Goal: Task Accomplishment & Management: Complete application form

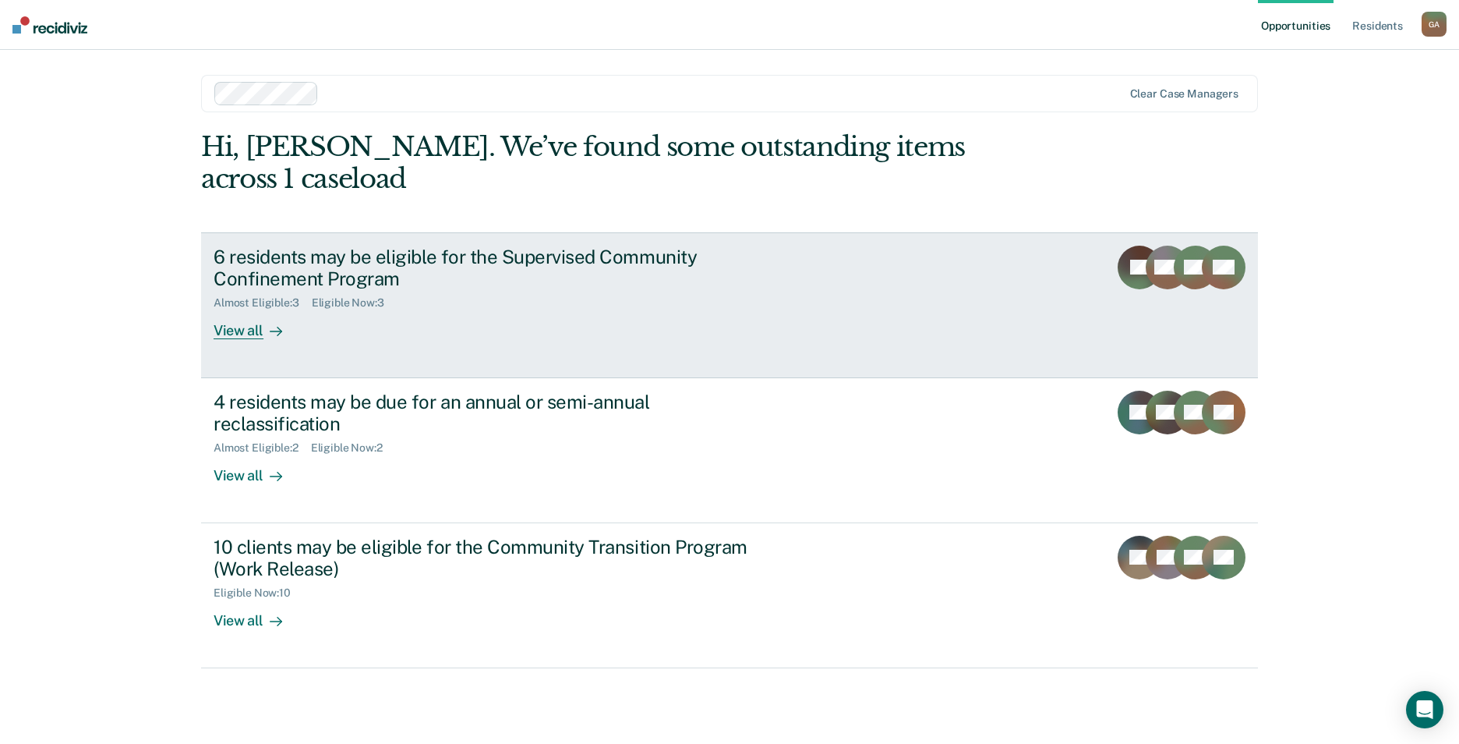
click at [383, 299] on div "6 residents may be eligible for the Supervised Community Confinement Program Al…" at bounding box center [506, 293] width 585 height 94
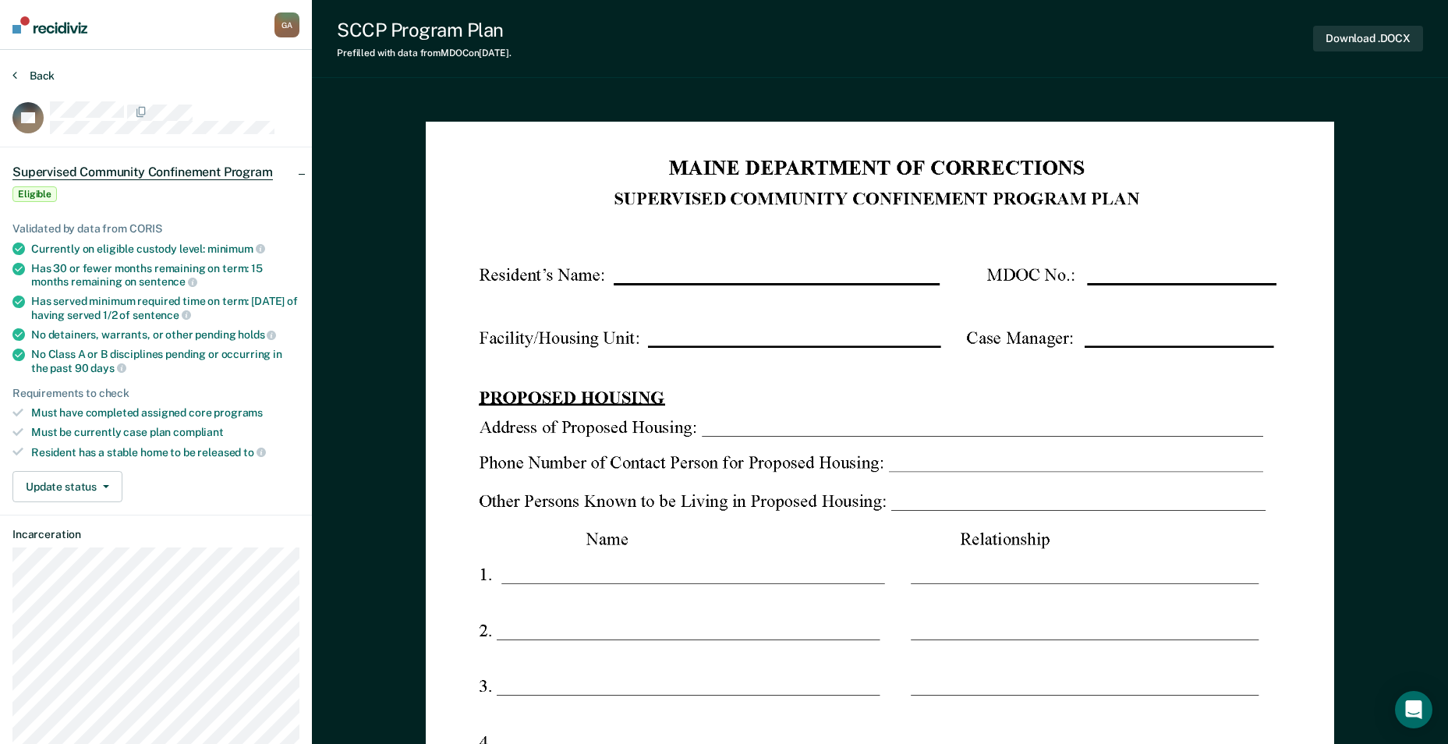
click at [36, 73] on button "Back" at bounding box center [33, 76] width 42 height 14
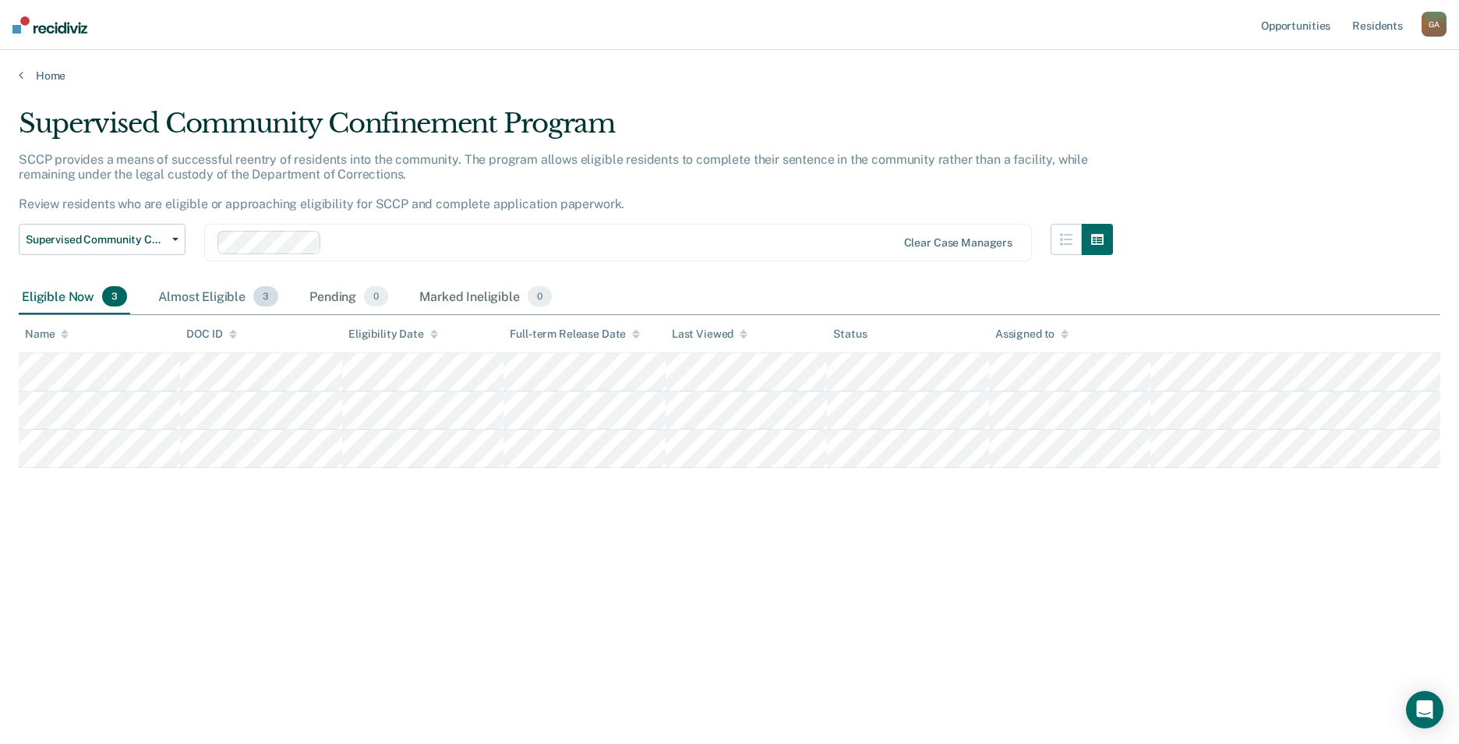
click at [206, 300] on div "Almost Eligible 3" at bounding box center [218, 297] width 126 height 34
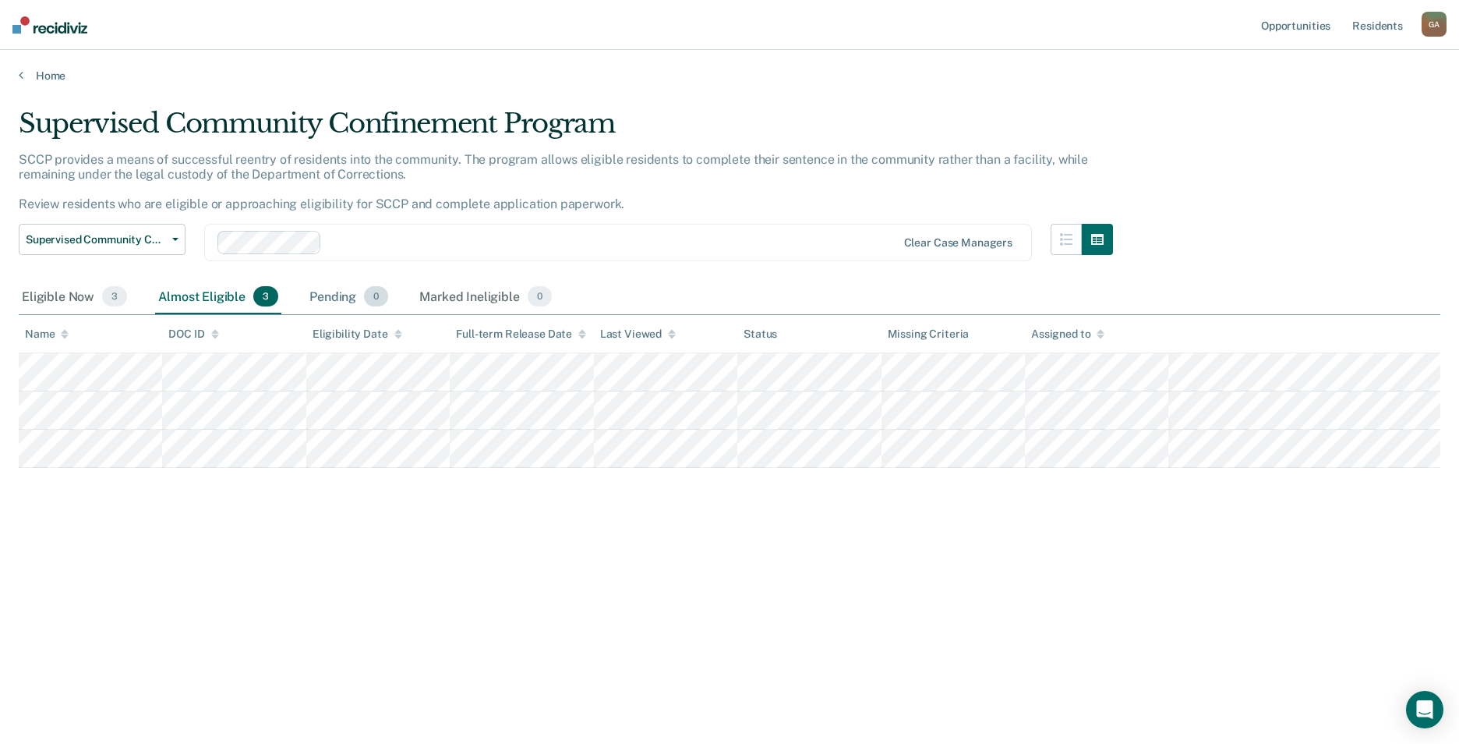
click at [319, 299] on div "Pending 0" at bounding box center [348, 297] width 85 height 34
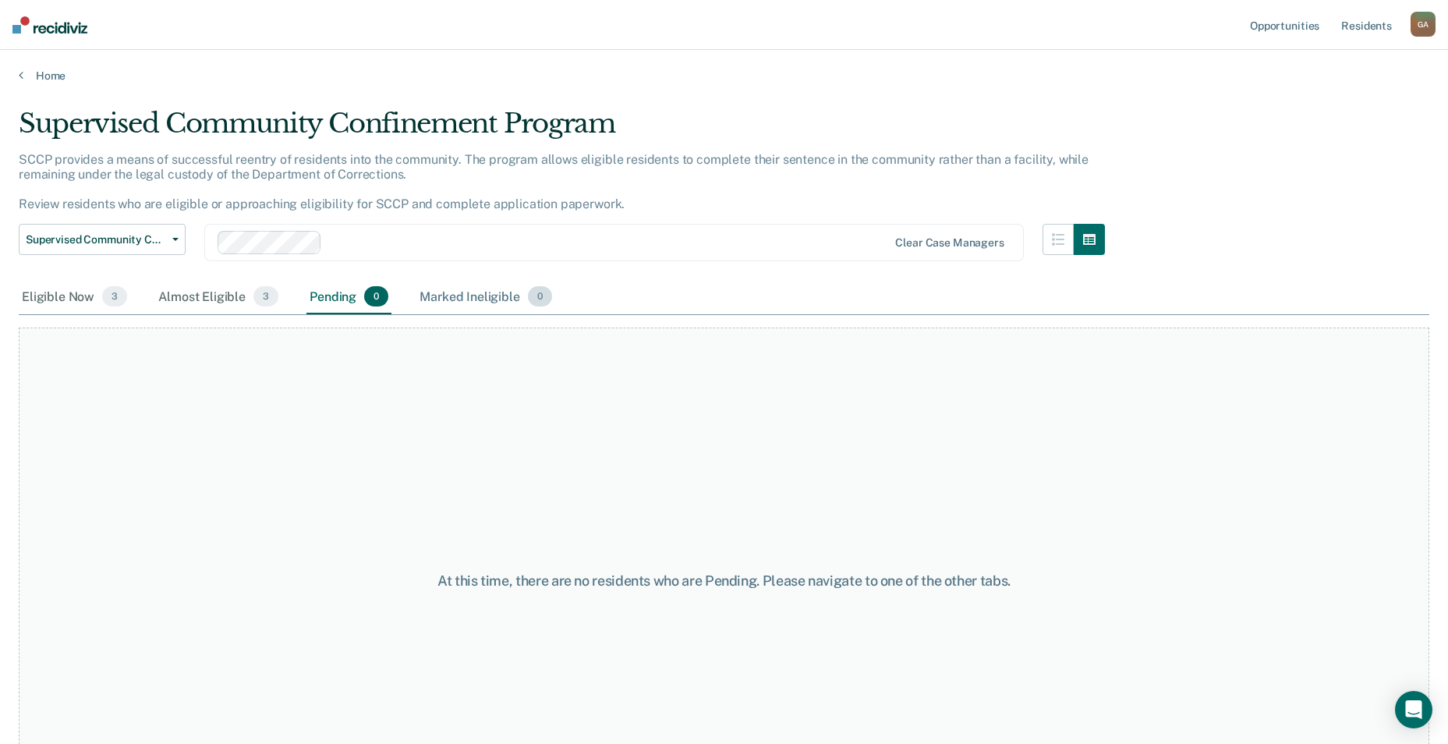
click at [466, 295] on div "Marked Ineligible 0" at bounding box center [485, 297] width 139 height 34
click at [73, 298] on div "Eligible Now 3" at bounding box center [74, 297] width 111 height 34
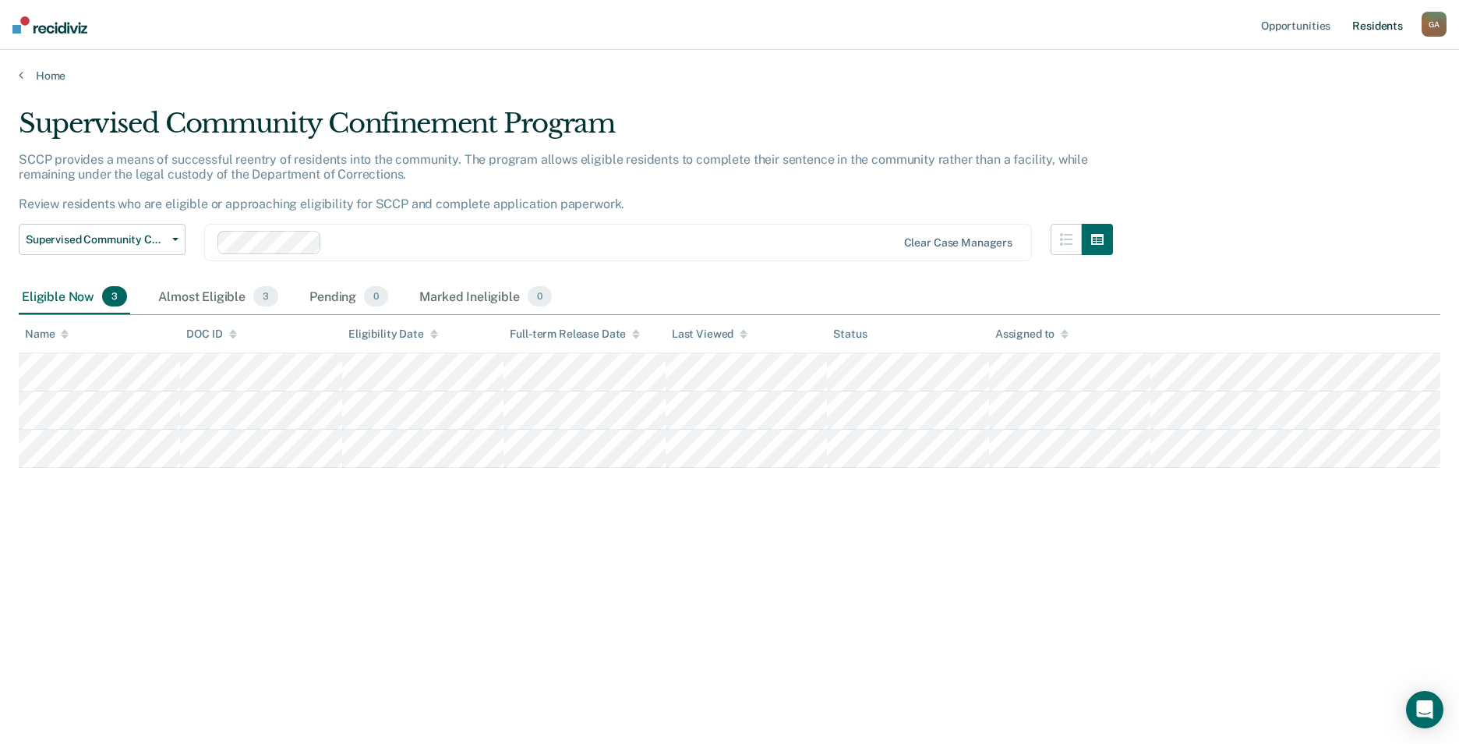
click at [1377, 27] on link "Resident s" at bounding box center [1377, 25] width 57 height 50
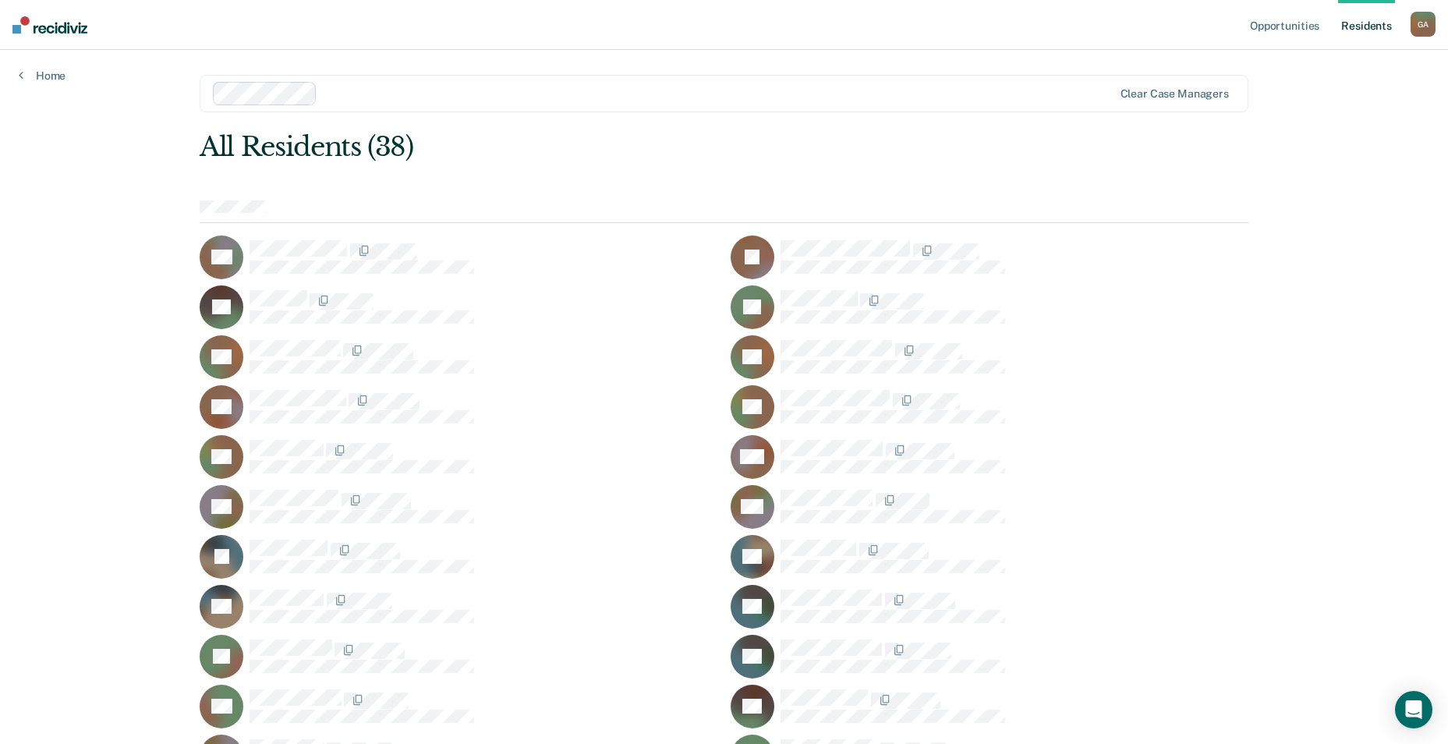
scroll to position [78, 0]
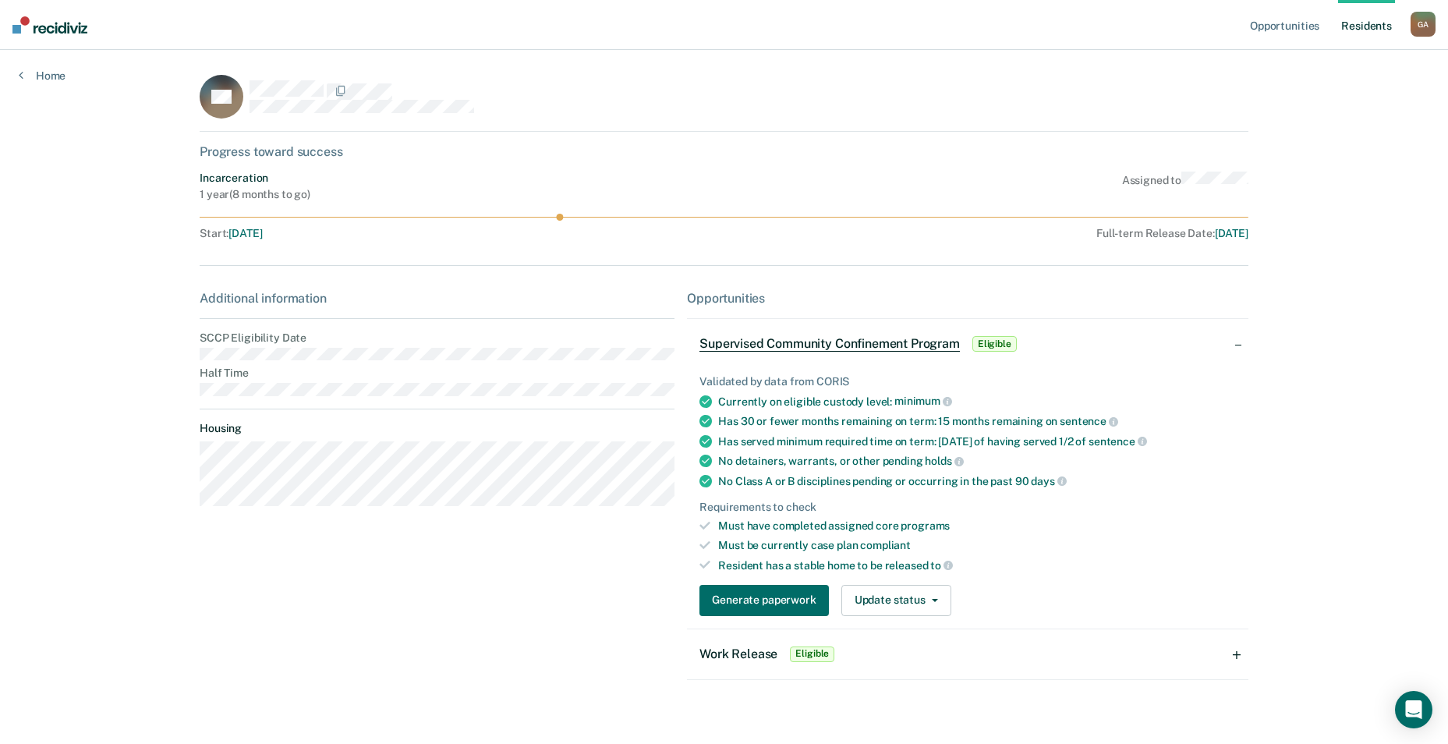
scroll to position [17, 0]
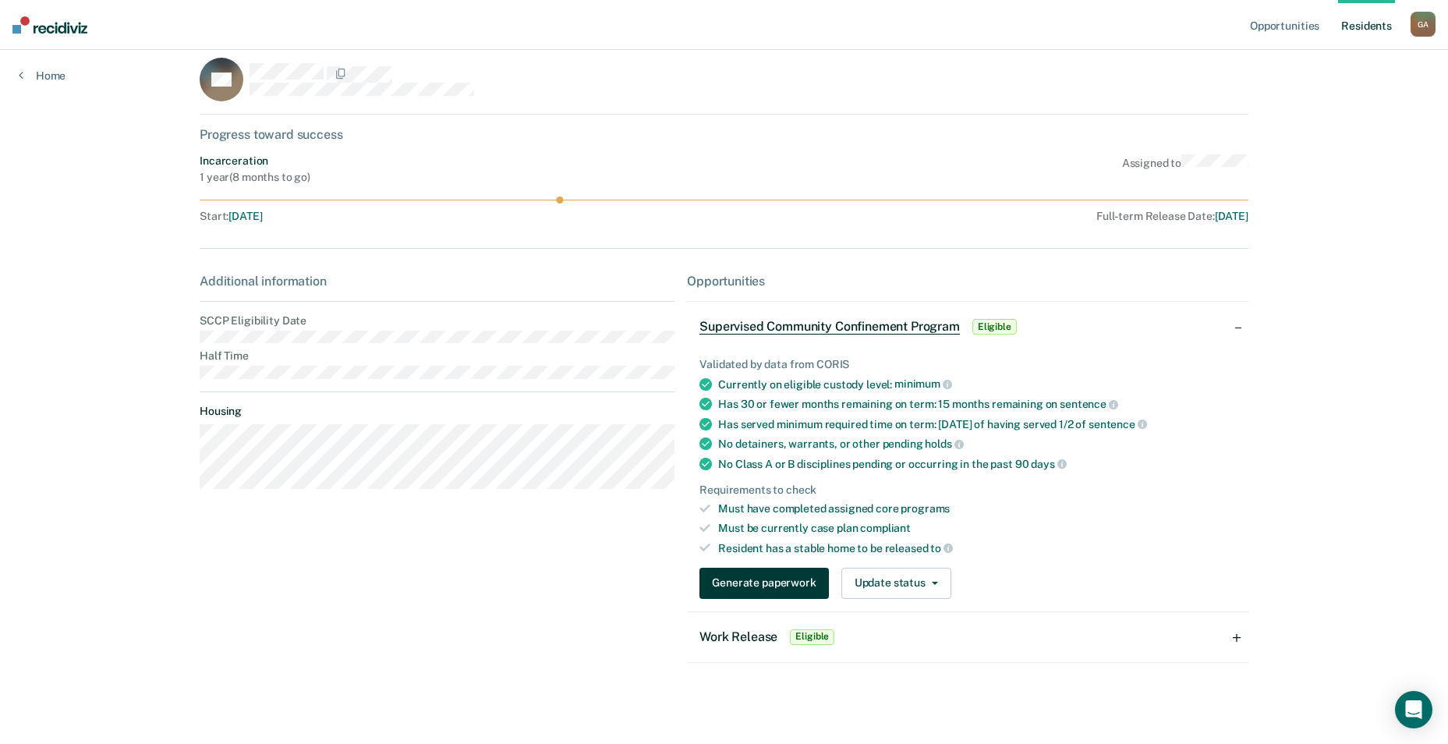
click at [783, 585] on button "Generate paperwork" at bounding box center [763, 582] width 129 height 31
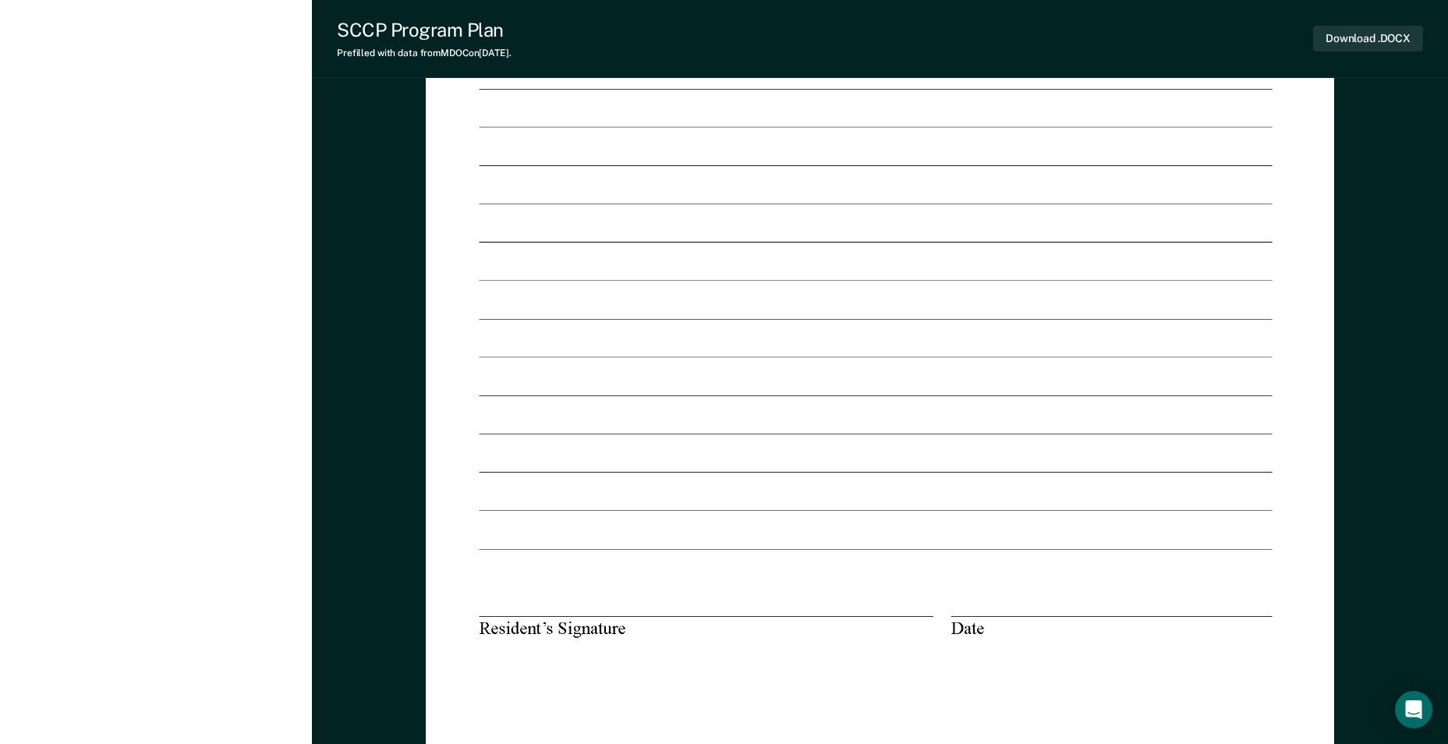
scroll to position [2416, 0]
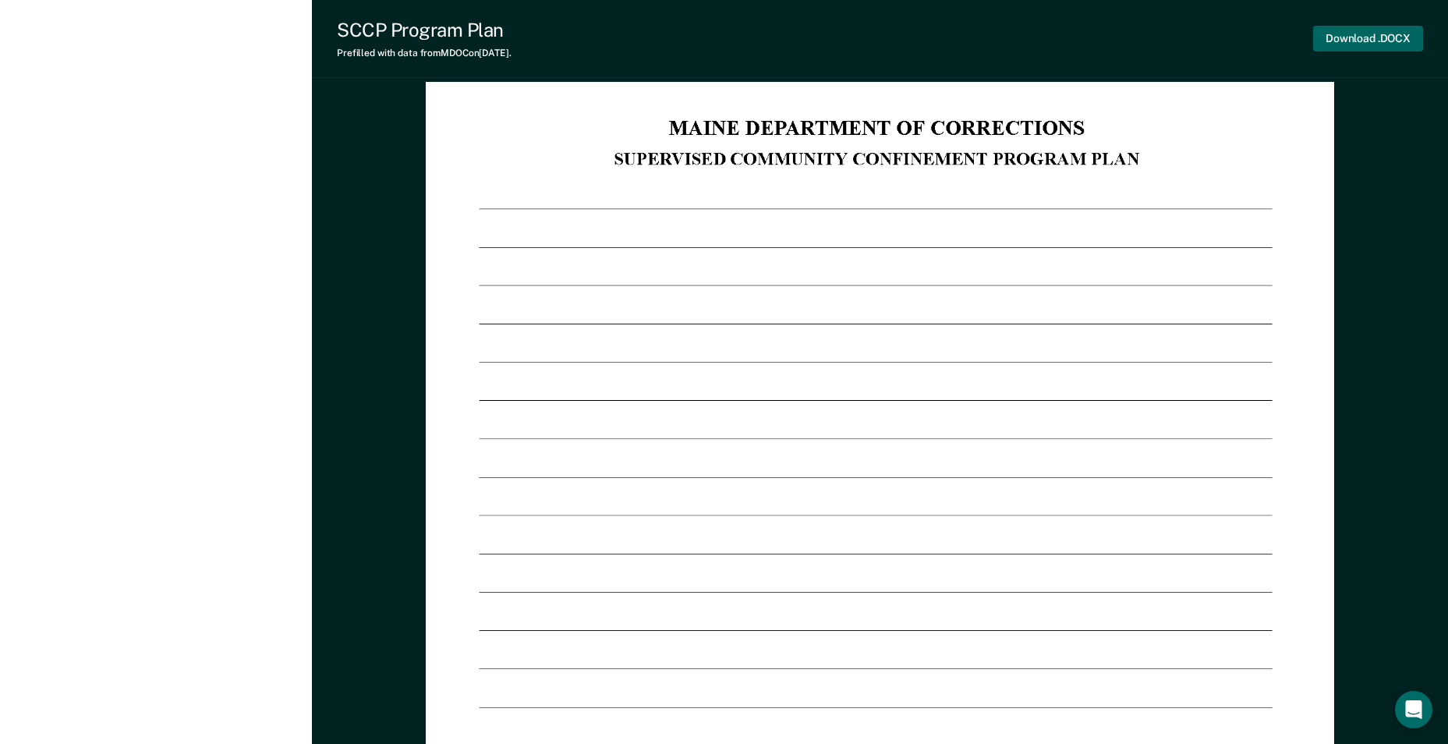
click at [1361, 38] on button "Download .DOCX" at bounding box center [1368, 39] width 110 height 26
